Goal: Task Accomplishment & Management: Manage account settings

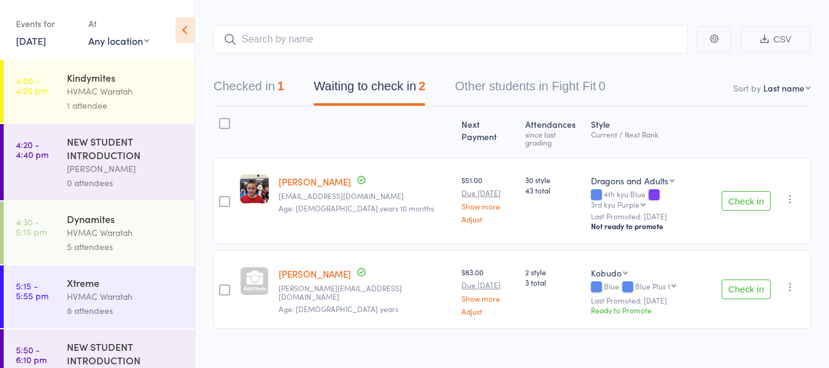
click at [31, 40] on link "[DATE]" at bounding box center [31, 41] width 30 height 14
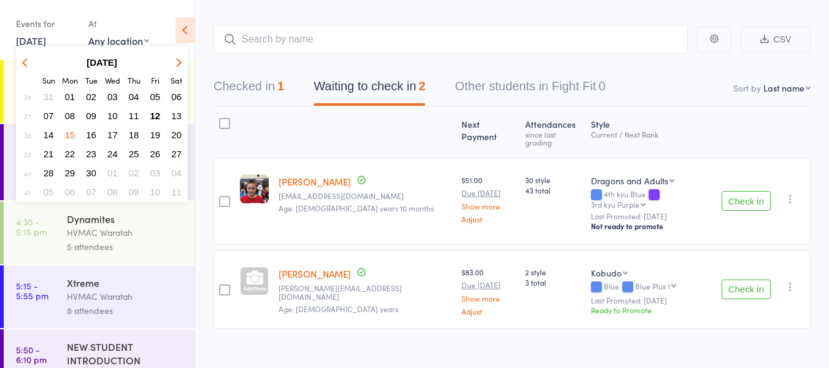
click at [48, 134] on span "14" at bounding box center [49, 135] width 10 height 10
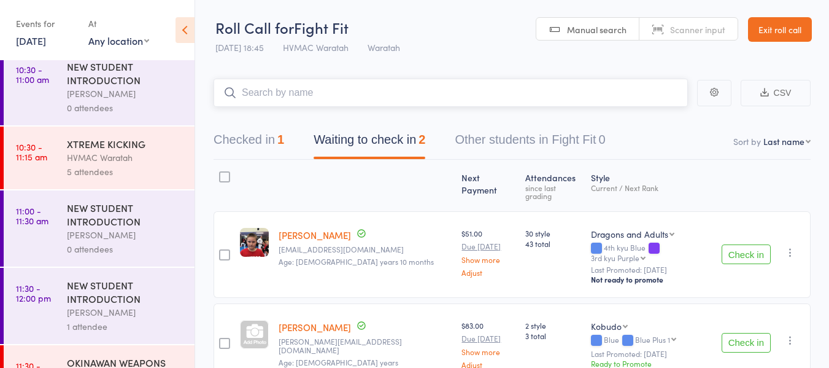
click at [273, 89] on input "search" at bounding box center [451, 93] width 474 height 28
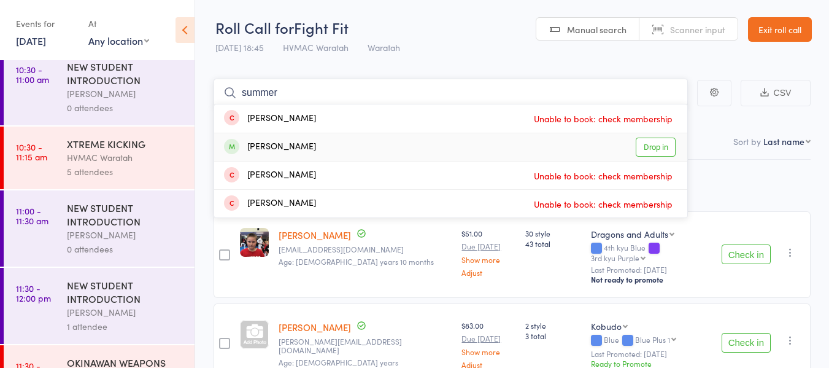
type input "summer"
click at [657, 146] on link "Drop in" at bounding box center [656, 146] width 40 height 19
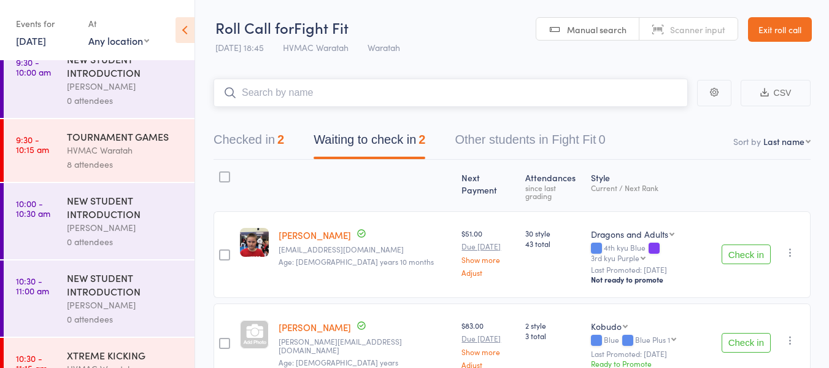
scroll to position [123, 0]
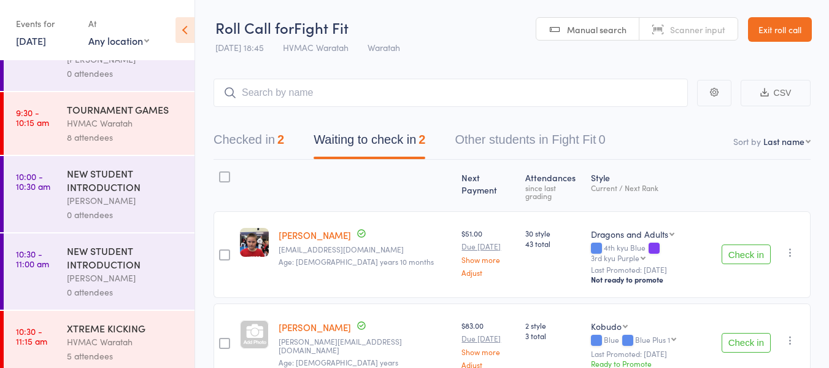
click at [111, 120] on div "HVMAC Waratah" at bounding box center [125, 123] width 117 height 14
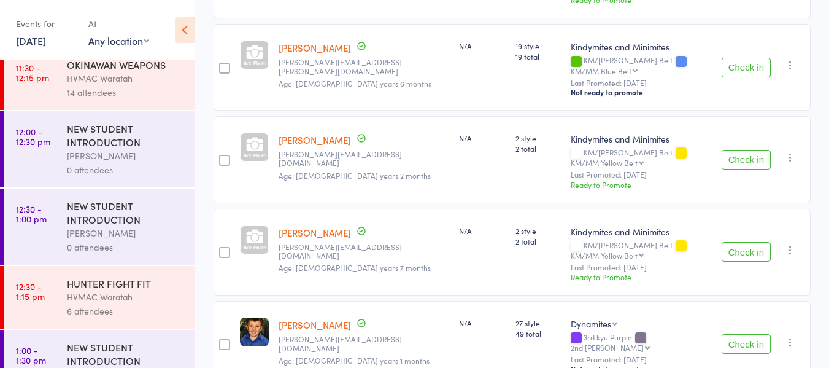
scroll to position [614, 0]
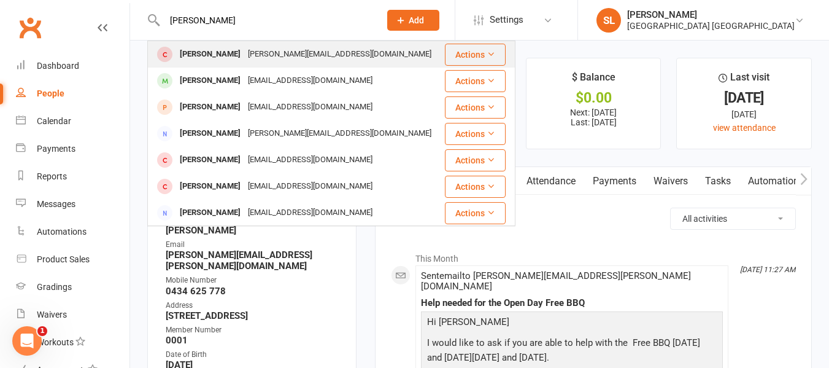
type input "ella norri"
click at [207, 53] on div "Ella Norris" at bounding box center [210, 54] width 68 height 18
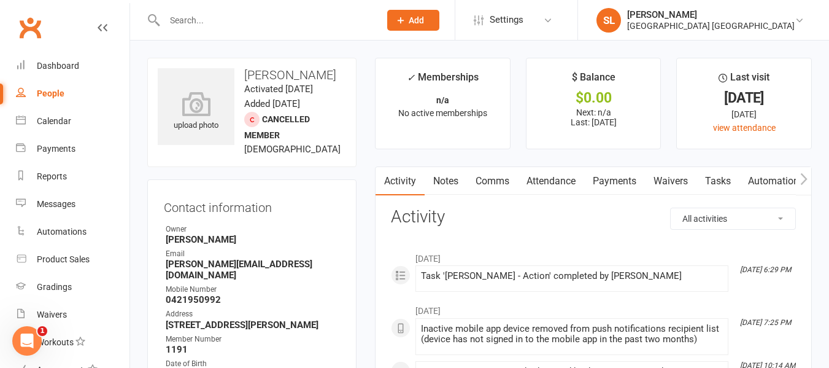
click at [216, 62] on div "upload photo Ella Norris Activated 29 July, 2023 Added 12 July, 2023 Cancelled …" at bounding box center [251, 112] width 209 height 109
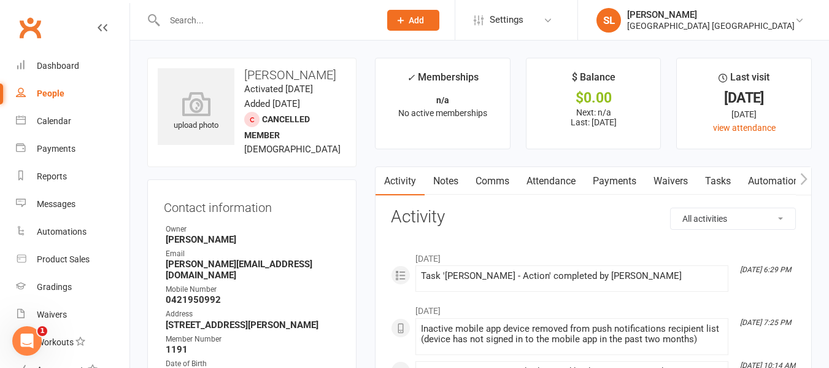
click at [230, 16] on input "text" at bounding box center [266, 20] width 211 height 17
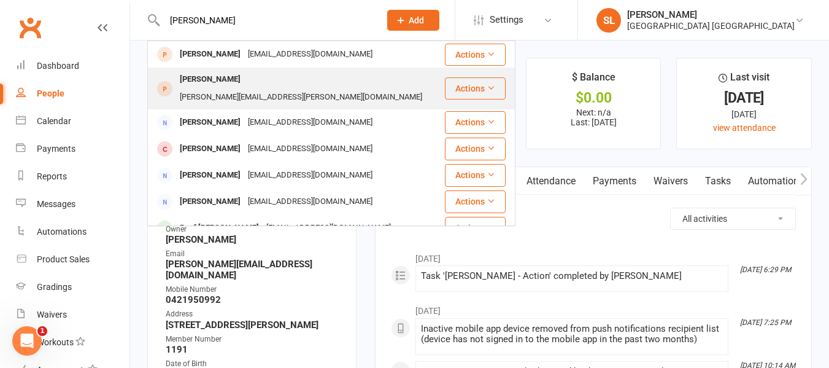
type input "ava roberts"
click at [211, 79] on div "Owen Roberts" at bounding box center [210, 80] width 68 height 18
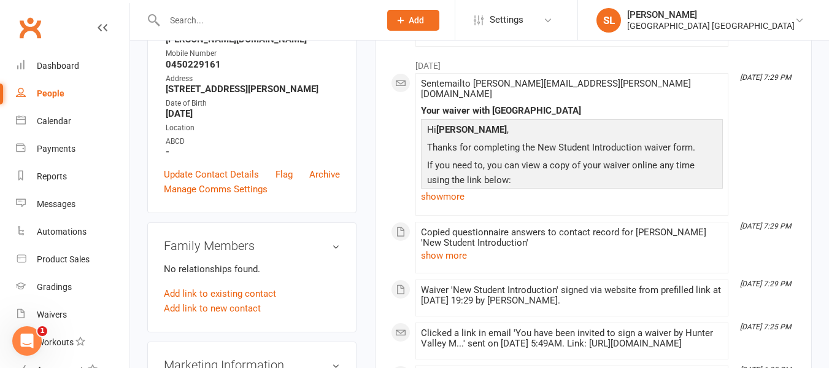
scroll to position [246, 0]
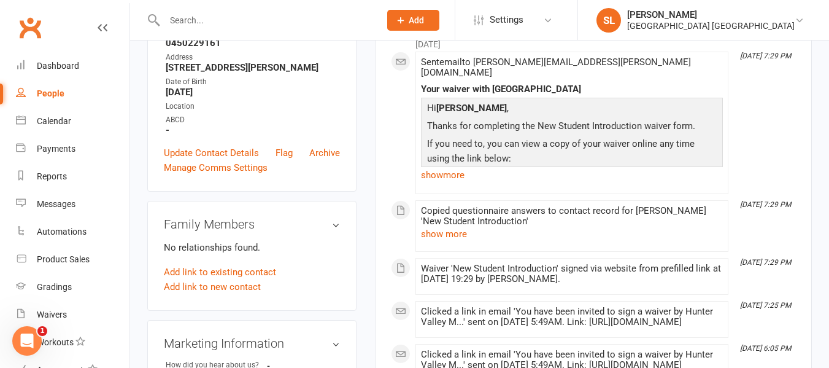
click at [182, 20] on input "text" at bounding box center [266, 20] width 211 height 17
type input "u"
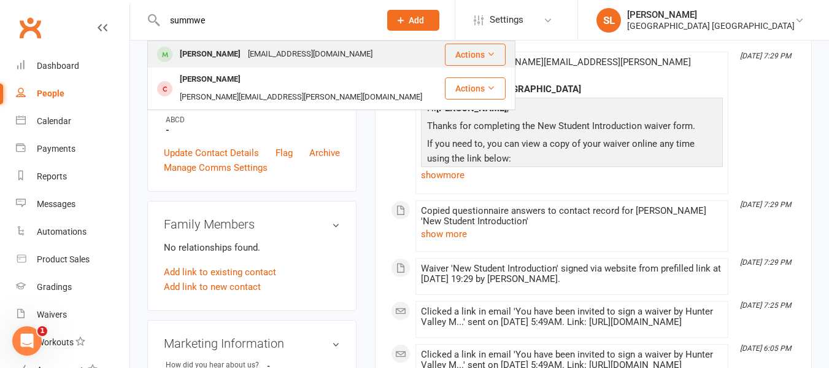
type input "summwe"
click at [222, 55] on div "[PERSON_NAME]" at bounding box center [210, 54] width 68 height 18
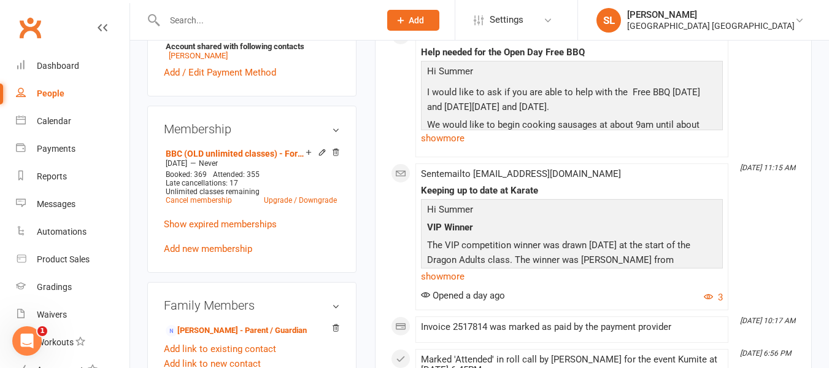
scroll to position [552, 0]
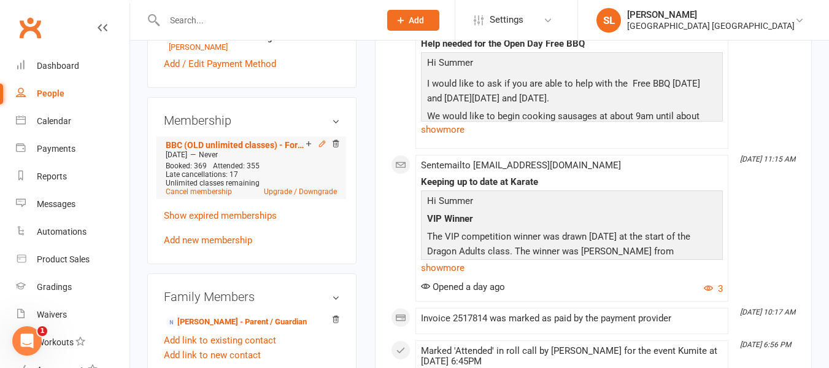
click at [322, 146] on icon at bounding box center [322, 144] width 6 height 6
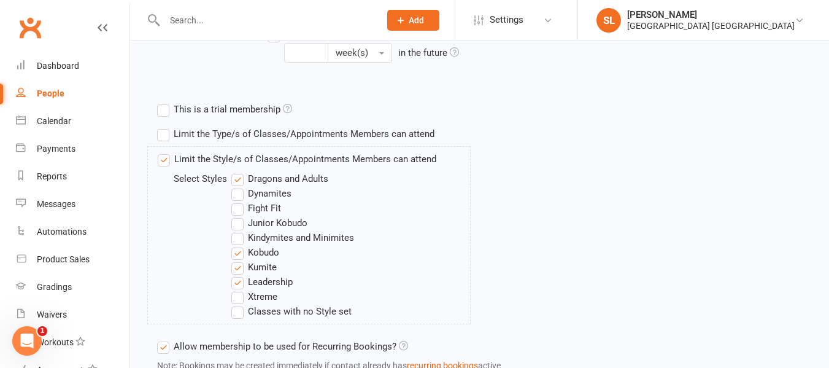
scroll to position [430, 0]
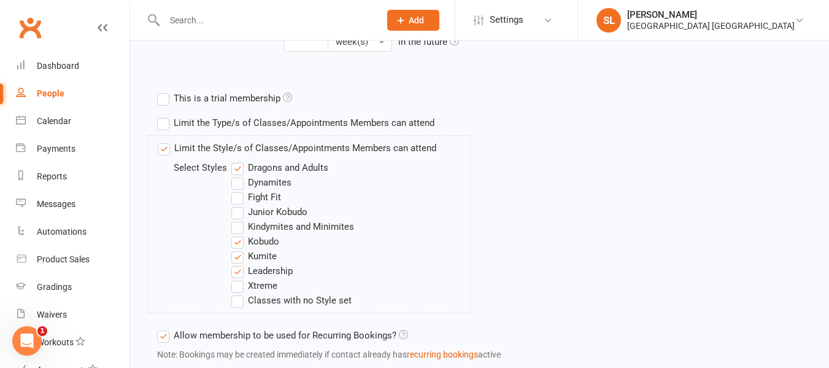
click at [236, 195] on label "Fight Fit" at bounding box center [256, 197] width 50 height 15
click at [236, 190] on input "Fight Fit" at bounding box center [235, 190] width 8 height 0
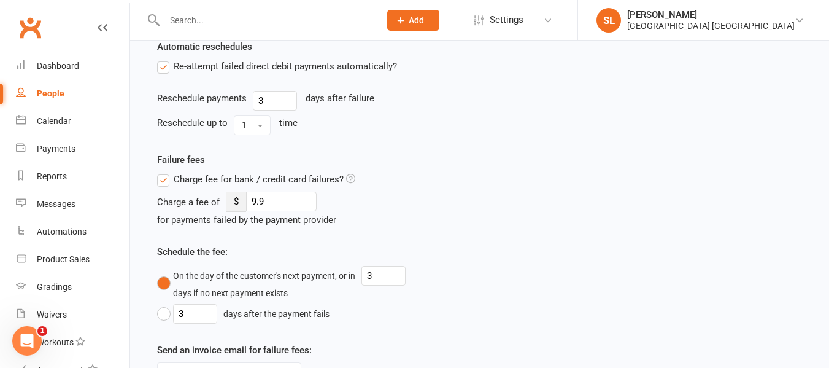
scroll to position [1039, 0]
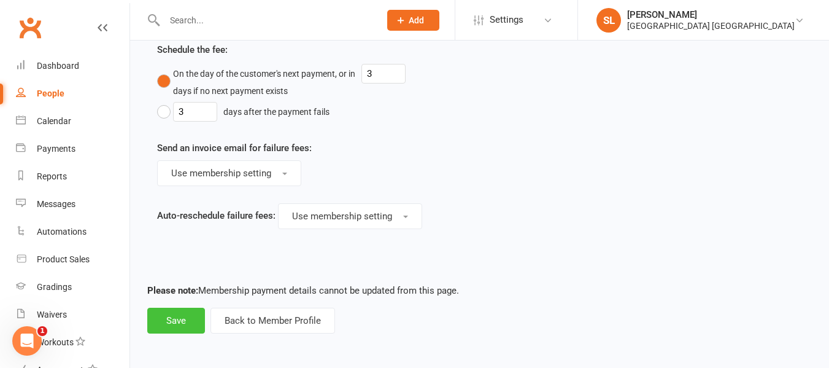
click at [176, 317] on button "Save" at bounding box center [176, 320] width 58 height 26
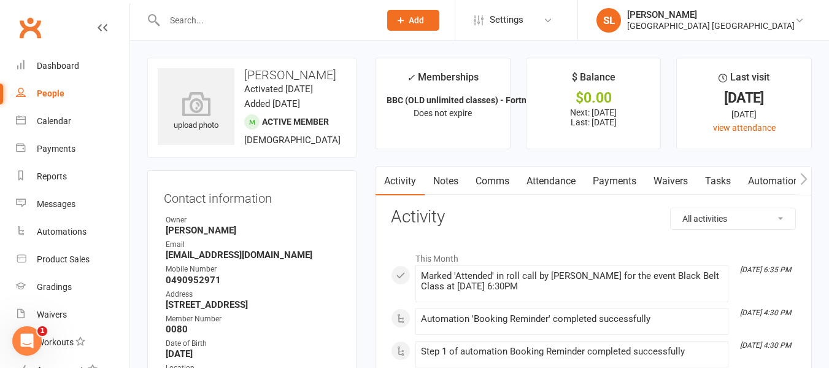
click at [170, 17] on input "text" at bounding box center [266, 20] width 211 height 17
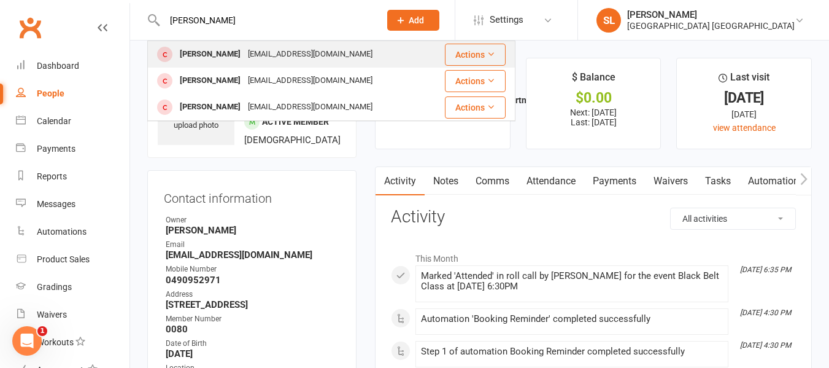
type input "tyrone"
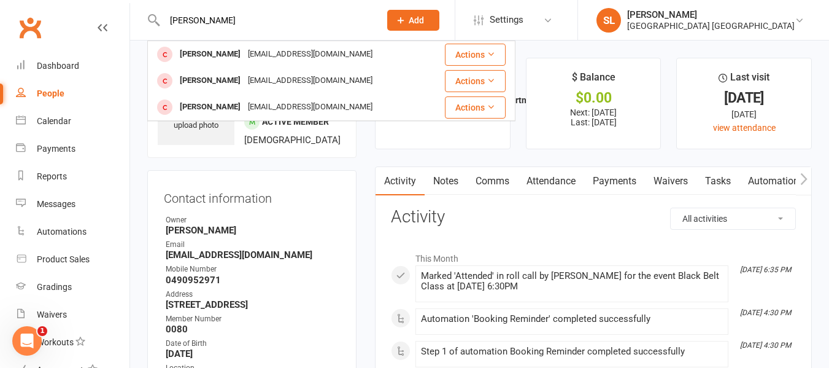
click at [193, 53] on div "Tyrone Aitchison" at bounding box center [210, 54] width 68 height 18
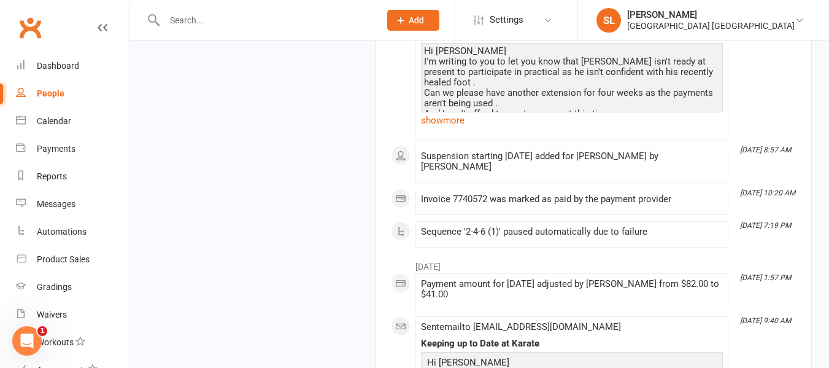
scroll to position [2025, 0]
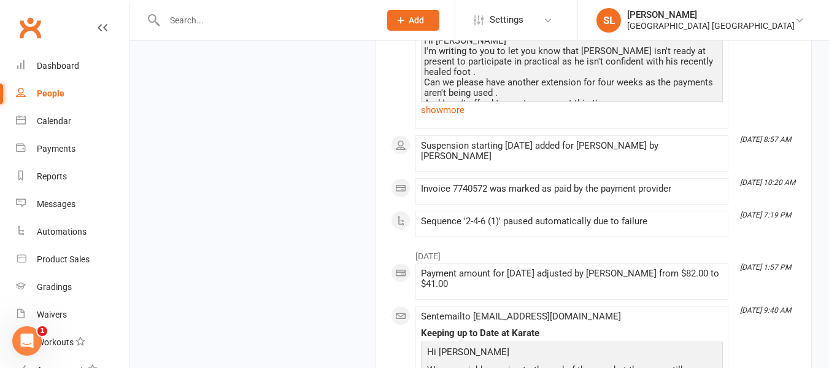
click at [185, 15] on input "text" at bounding box center [266, 20] width 211 height 17
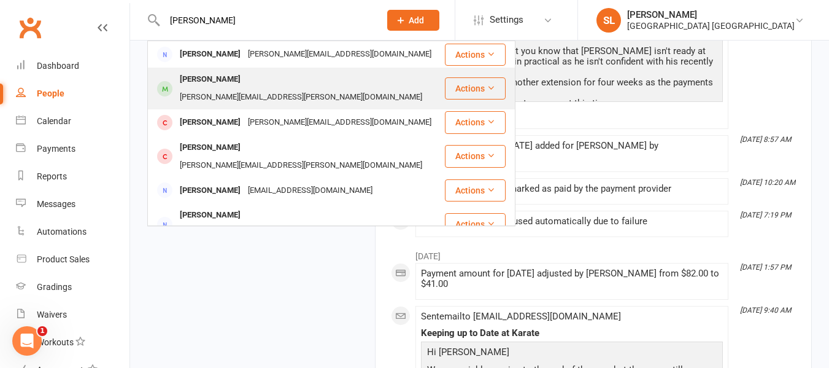
type input "dana m"
click at [215, 80] on div "Dana Markham" at bounding box center [210, 80] width 68 height 18
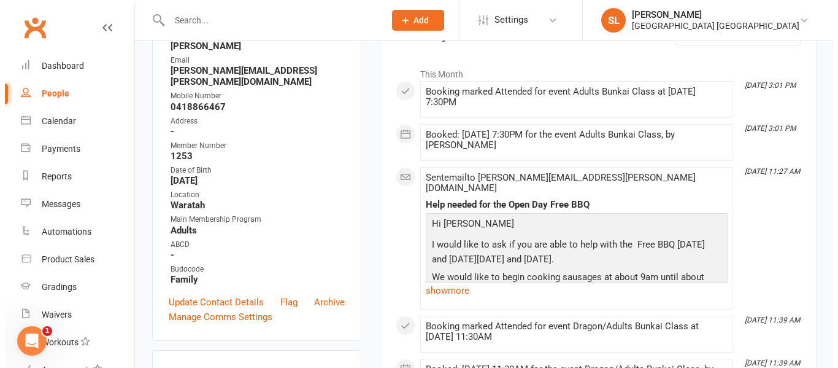
scroll to position [246, 0]
